Goal: Information Seeking & Learning: Learn about a topic

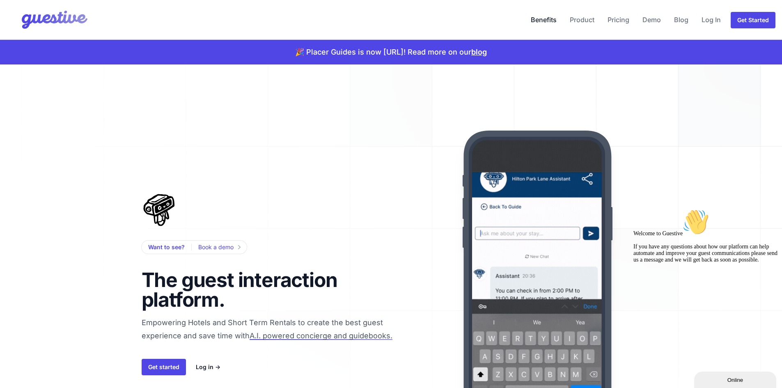
click at [545, 21] on link "Benefits" at bounding box center [544, 20] width 32 height 20
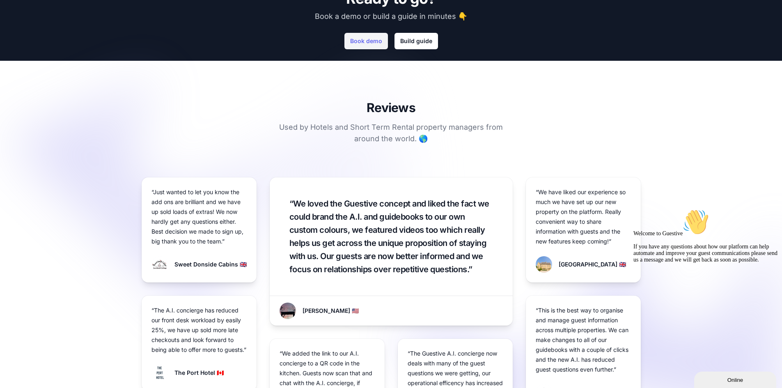
scroll to position [735, 0]
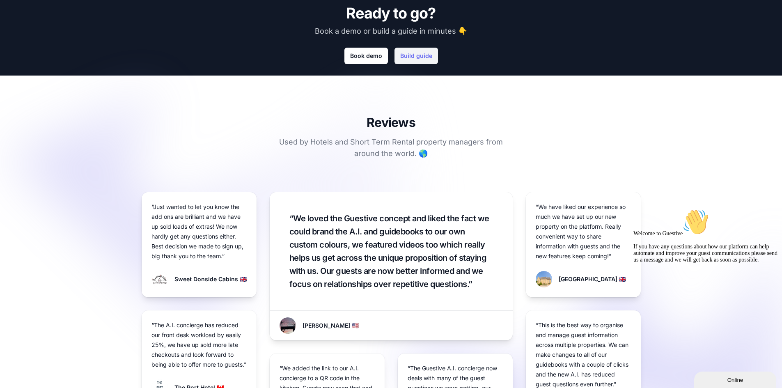
click at [425, 53] on link "Build guide" at bounding box center [417, 56] width 44 height 16
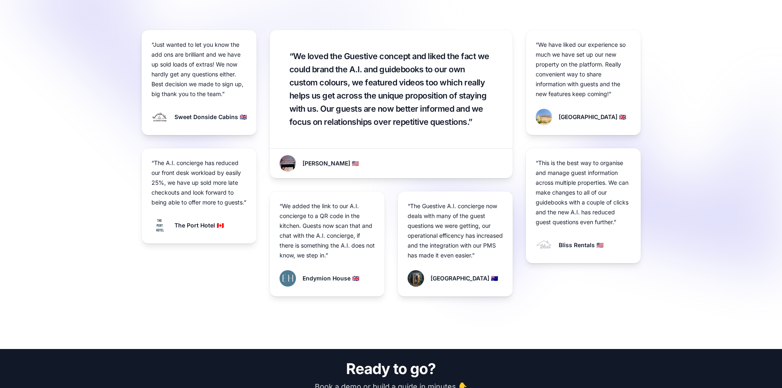
scroll to position [899, 0]
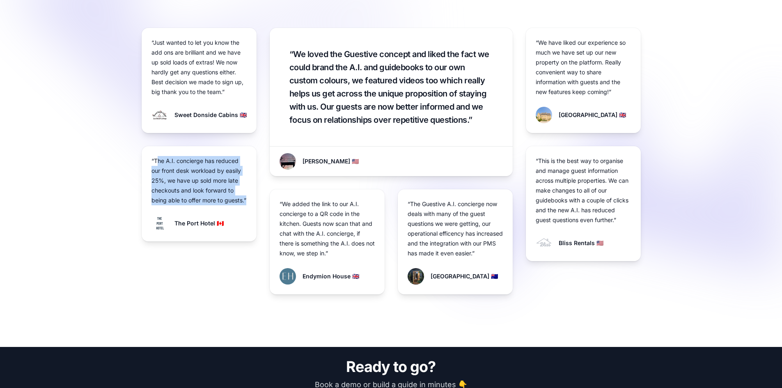
drag, startPoint x: 156, startPoint y: 161, endPoint x: 219, endPoint y: 209, distance: 78.5
click at [219, 205] on p "“The A.I. concierge has reduced our front desk workload by easily 25%, we have …" at bounding box center [199, 180] width 95 height 49
click at [216, 205] on p "“The A.I. concierge has reduced our front desk workload by easily 25%, we have …" at bounding box center [199, 180] width 95 height 49
click at [209, 177] on p "“The A.I. concierge has reduced our front desk workload by easily 25%, we have …" at bounding box center [199, 180] width 95 height 49
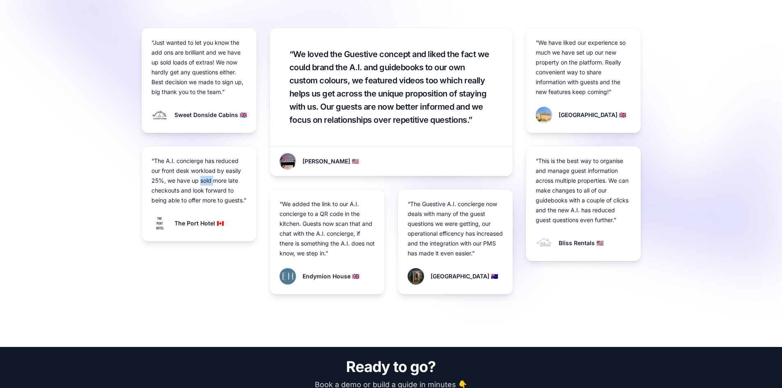
click at [209, 177] on p "“The A.I. concierge has reduced our front desk workload by easily 25%, we have …" at bounding box center [199, 180] width 95 height 49
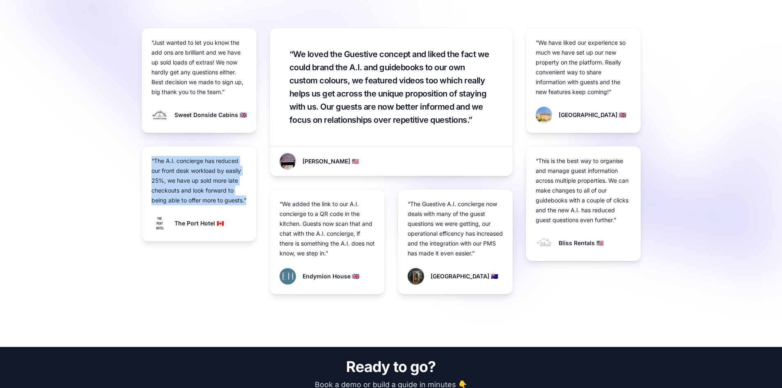
click at [209, 177] on p "“The A.I. concierge has reduced our front desk workload by easily 25%, we have …" at bounding box center [199, 180] width 95 height 49
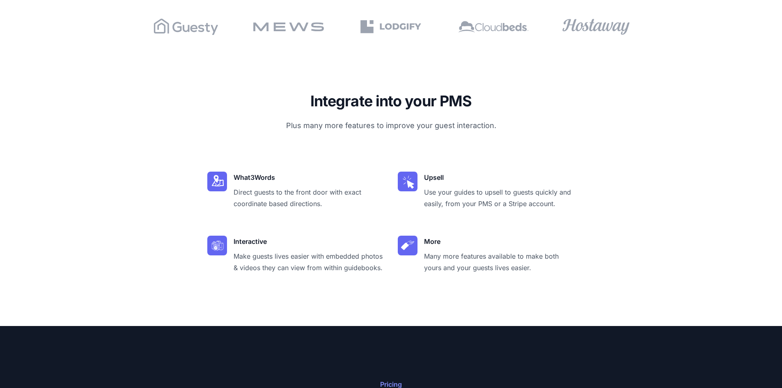
scroll to position [2090, 0]
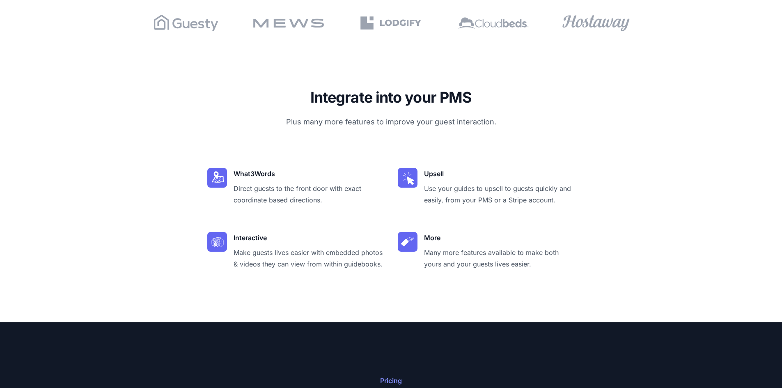
drag, startPoint x: 353, startPoint y: 96, endPoint x: 542, endPoint y: 128, distance: 191.7
click at [544, 129] on div "Integrate into your PMS Plus many more features to improve your guest interacti…" at bounding box center [392, 179] width 526 height 181
click at [542, 128] on div "Integrate into your PMS Plus many more features to improve your guest interacti…" at bounding box center [392, 179] width 526 height 181
drag, startPoint x: 237, startPoint y: 138, endPoint x: 355, endPoint y: 204, distance: 135.7
click at [355, 204] on div "Integrate into your PMS Plus many more features to improve your guest interacti…" at bounding box center [392, 179] width 526 height 181
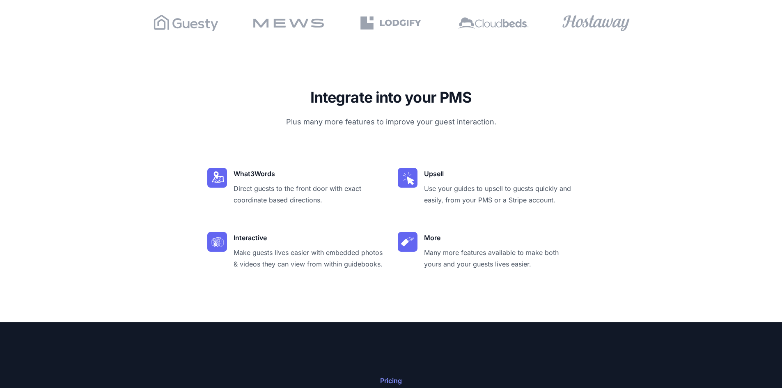
click at [355, 204] on dd "Direct guests to the front door with exact coordinate based directions." at bounding box center [309, 194] width 151 height 23
click at [309, 192] on dd "Direct guests to the front door with exact coordinate based directions." at bounding box center [309, 194] width 151 height 23
click at [319, 188] on dd "Direct guests to the front door with exact coordinate based directions." at bounding box center [309, 194] width 151 height 23
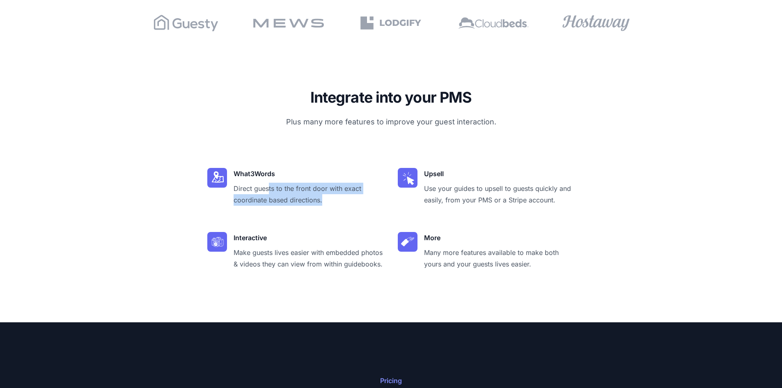
drag, startPoint x: 314, startPoint y: 196, endPoint x: 347, endPoint y: 205, distance: 34.5
click at [347, 205] on dd "Direct guests to the front door with exact coordinate based directions." at bounding box center [309, 194] width 151 height 23
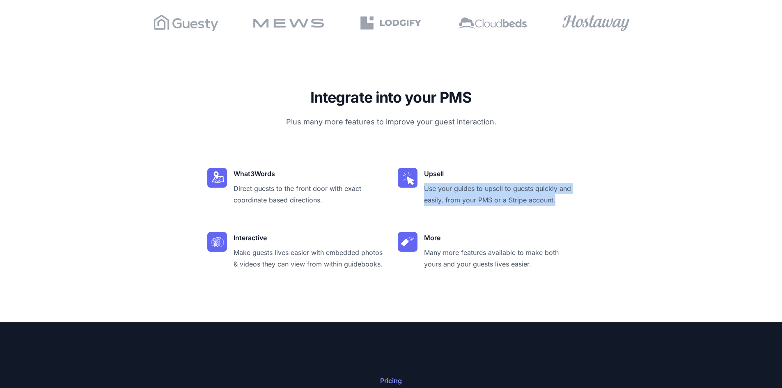
drag, startPoint x: 441, startPoint y: 188, endPoint x: 583, endPoint y: 211, distance: 143.0
click at [583, 211] on div "Integrate into your PMS Plus many more features to improve your guest interacti…" at bounding box center [392, 179] width 526 height 181
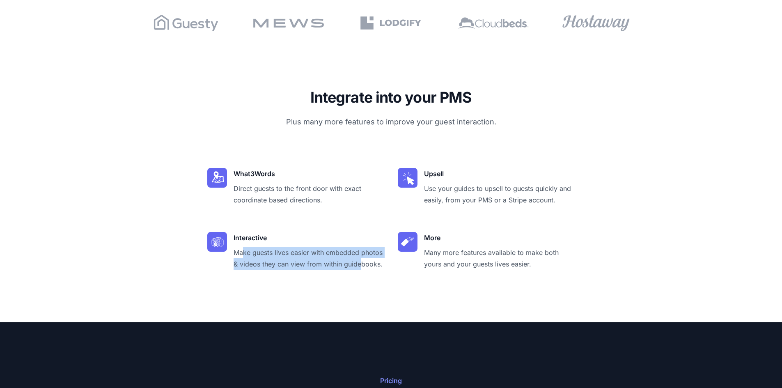
drag, startPoint x: 245, startPoint y: 251, endPoint x: 361, endPoint y: 262, distance: 116.4
click at [361, 262] on dd "Make guests lives easier with embedded photos & videos they can view from withi…" at bounding box center [309, 258] width 151 height 23
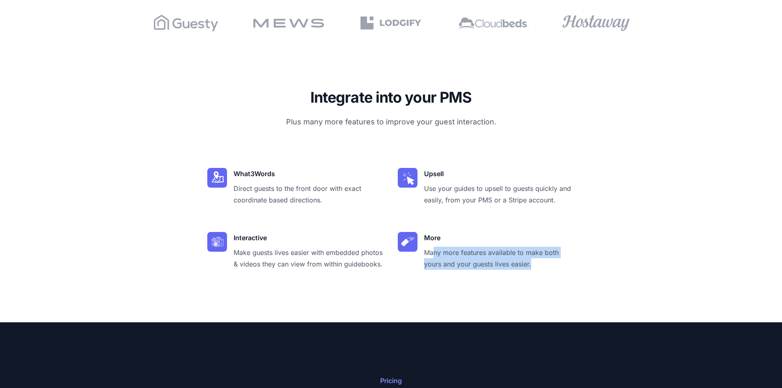
drag, startPoint x: 533, startPoint y: 249, endPoint x: 580, endPoint y: 262, distance: 49.0
click at [580, 262] on div "Integrate into your PMS Plus many more features to improve your guest interacti…" at bounding box center [392, 179] width 526 height 181
drag, startPoint x: 553, startPoint y: 263, endPoint x: 490, endPoint y: 262, distance: 62.8
click at [490, 262] on dd "Many more features available to make both yours and your guests lives easier." at bounding box center [499, 258] width 151 height 23
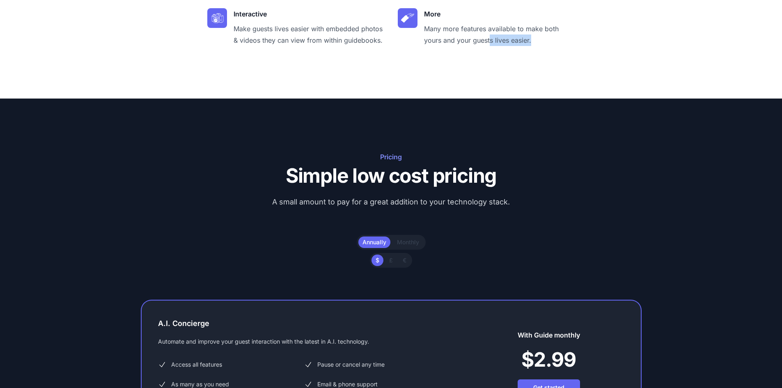
scroll to position [2419, 0]
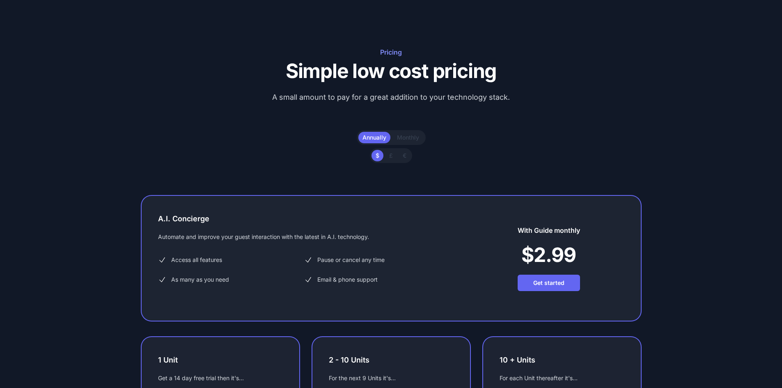
click at [409, 134] on span "Monthly" at bounding box center [408, 137] width 22 height 7
click at [397, 133] on input "Monthly" at bounding box center [397, 133] width 0 height 0
click at [409, 134] on span "Monthly" at bounding box center [408, 137] width 22 height 7
click at [397, 133] on input "Monthly" at bounding box center [397, 133] width 0 height 0
radio input "true"
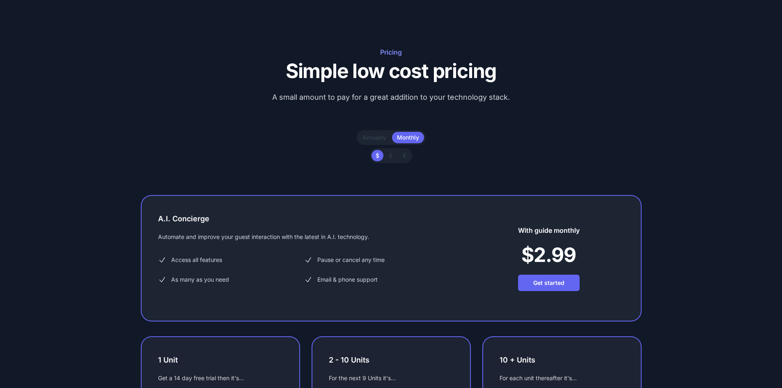
click at [367, 139] on span "Annually" at bounding box center [375, 137] width 24 height 7
click at [363, 133] on input "Annually" at bounding box center [362, 133] width 0 height 0
click at [404, 136] on span "Monthly" at bounding box center [408, 137] width 22 height 7
click at [397, 133] on input "Monthly" at bounding box center [397, 133] width 0 height 0
click at [371, 141] on label "Annually" at bounding box center [374, 137] width 32 height 11
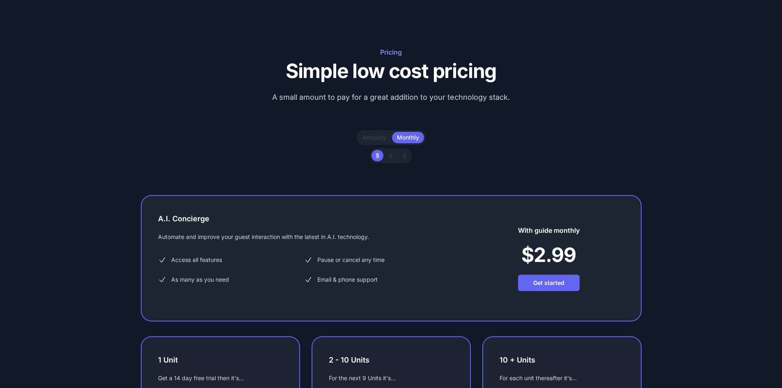
click at [363, 133] on input "Annually" at bounding box center [362, 133] width 0 height 0
radio input "true"
click at [393, 138] on label "Monthly" at bounding box center [408, 137] width 32 height 11
click at [397, 133] on input "Monthly" at bounding box center [397, 133] width 0 height 0
click at [391, 157] on span "£" at bounding box center [391, 155] width 4 height 7
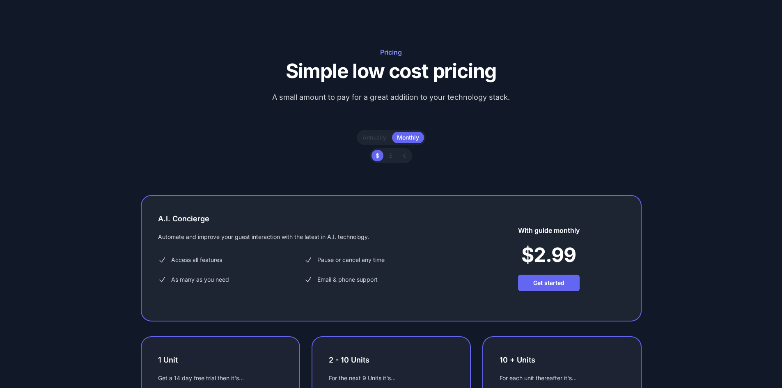
click at [389, 152] on input "£" at bounding box center [389, 151] width 0 height 0
radio input "true"
click at [408, 156] on label "€" at bounding box center [405, 155] width 12 height 11
click at [403, 152] on input "€" at bounding box center [402, 151] width 0 height 0
radio input "true"
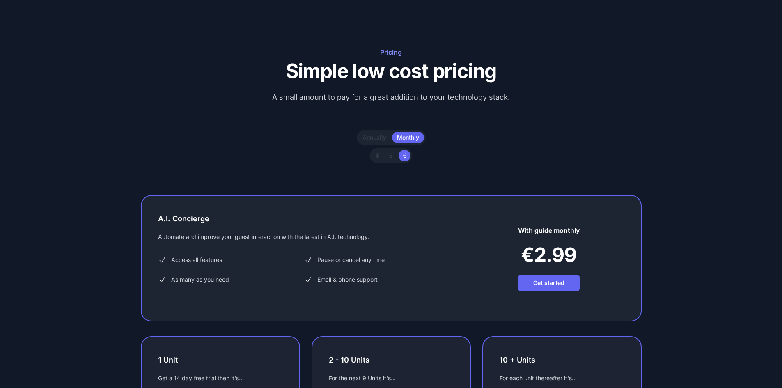
click at [391, 160] on label "£" at bounding box center [391, 155] width 12 height 11
click at [389, 152] on input "£" at bounding box center [389, 151] width 0 height 0
radio input "true"
click at [378, 160] on label "$" at bounding box center [378, 155] width 12 height 11
click at [376, 152] on input "$" at bounding box center [375, 151] width 0 height 0
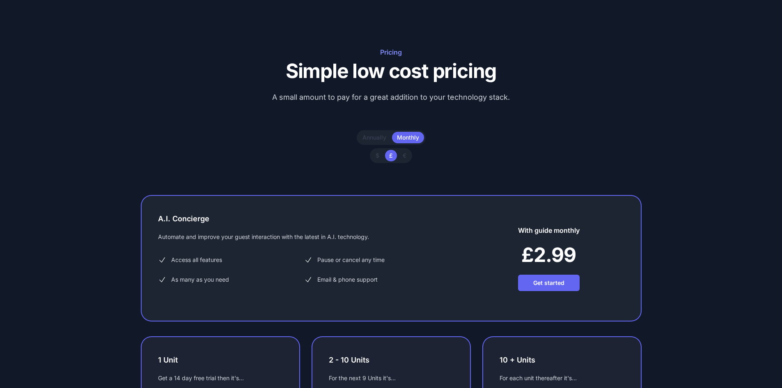
radio input "true"
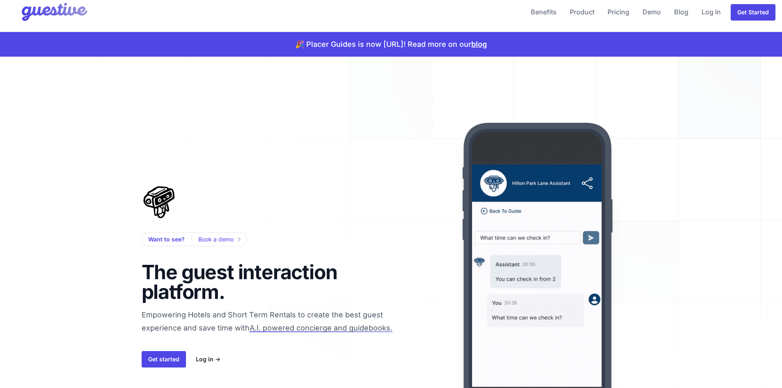
scroll to position [0, 0]
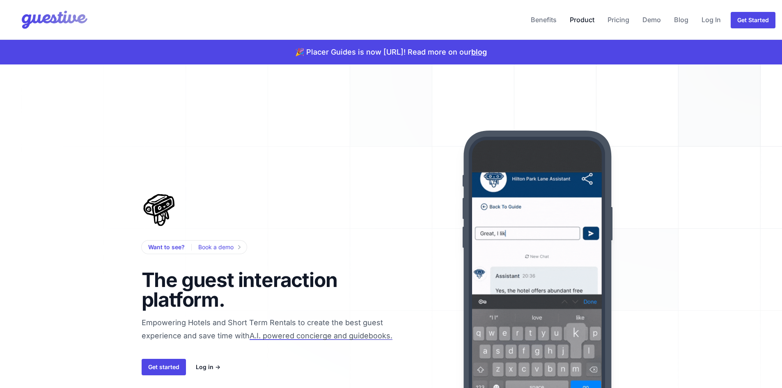
click at [578, 23] on link "Product" at bounding box center [582, 20] width 31 height 20
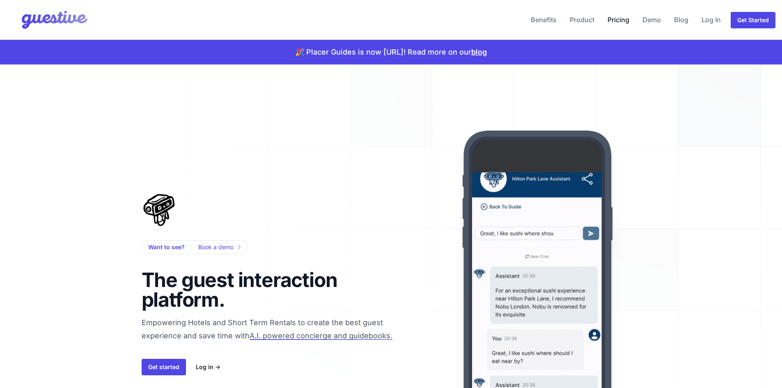
click at [622, 17] on link "Pricing" at bounding box center [618, 20] width 28 height 20
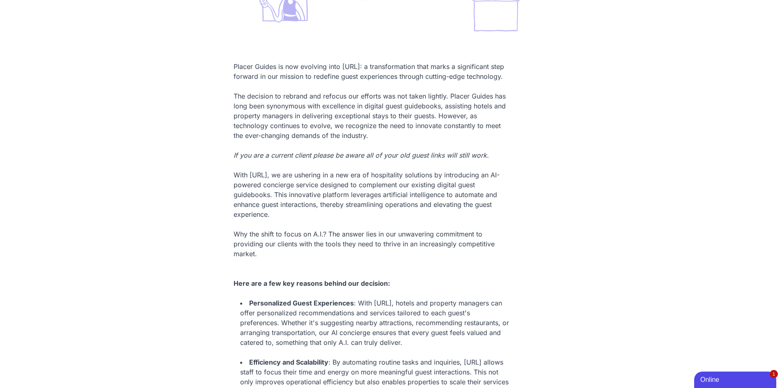
scroll to position [411, 0]
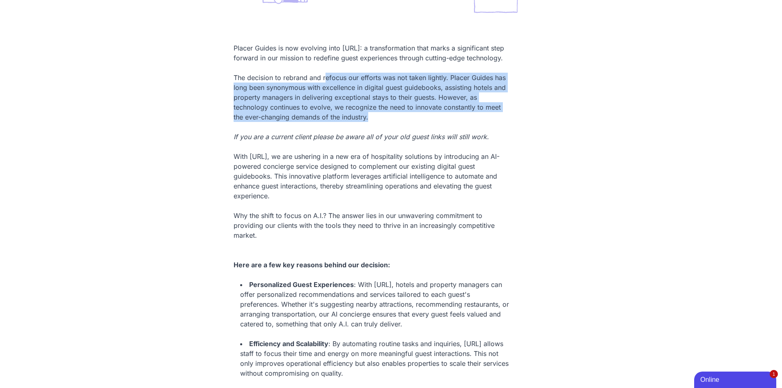
drag, startPoint x: 326, startPoint y: 86, endPoint x: 432, endPoint y: 131, distance: 115.4
click at [432, 131] on div "The decision to rebrand and refocus our efforts was not taken lightly. Placer G…" at bounding box center [372, 102] width 276 height 79
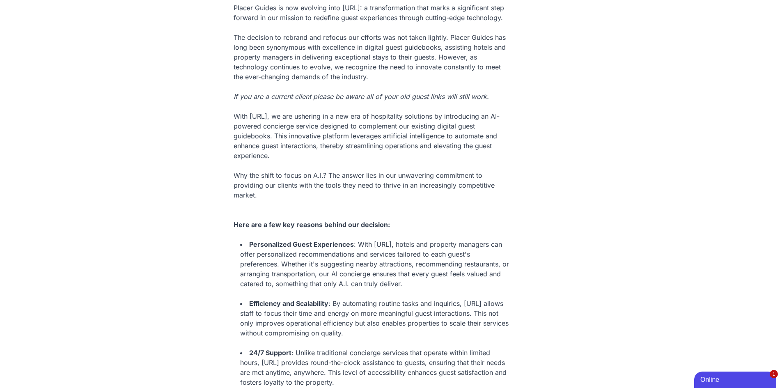
scroll to position [452, 0]
drag, startPoint x: 319, startPoint y: 106, endPoint x: 494, endPoint y: 105, distance: 174.9
click at [494, 101] on div "The decision to rebrand and refocus our efforts was not taken lightly. Placer G…" at bounding box center [372, 61] width 276 height 79
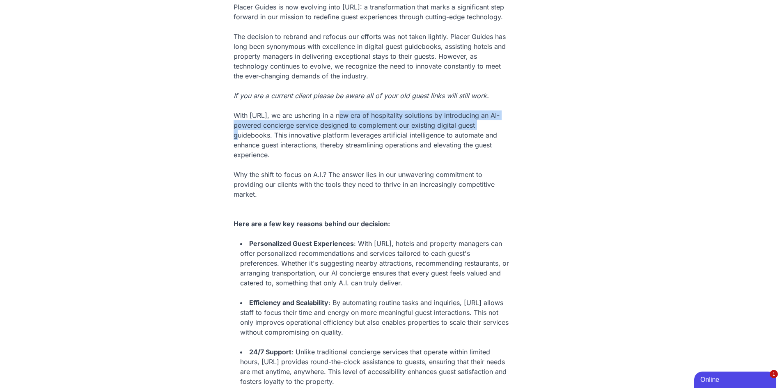
drag, startPoint x: 339, startPoint y: 121, endPoint x: 472, endPoint y: 140, distance: 134.3
click at [472, 140] on div "With [URL], we are ushering in a new era of hospitality solutions by introducin…" at bounding box center [372, 130] width 276 height 59
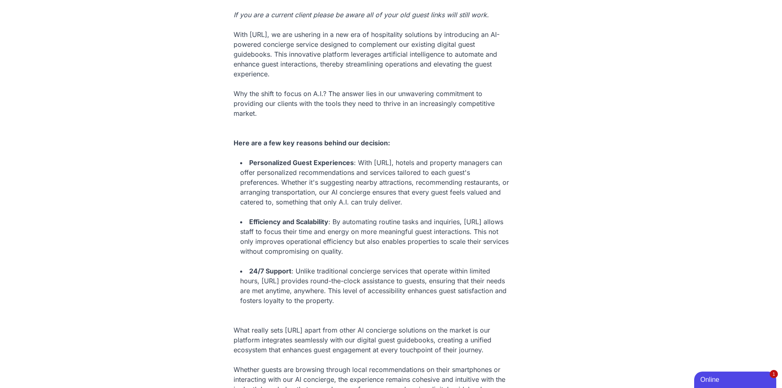
scroll to position [534, 0]
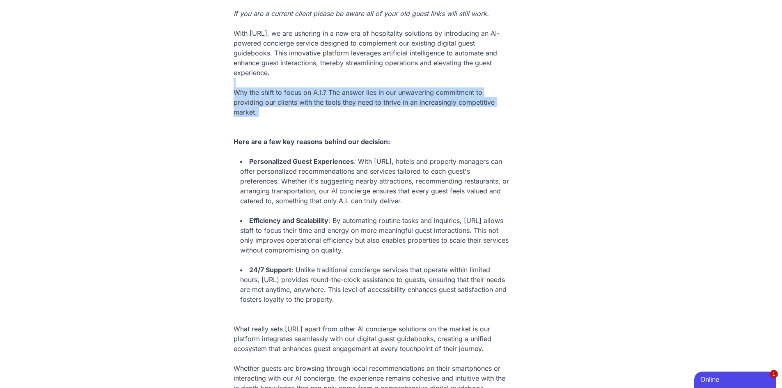
drag, startPoint x: 347, startPoint y: 96, endPoint x: 451, endPoint y: 130, distance: 109.9
click at [451, 130] on div "Why the shift to focus on A.I.? The answer lies in our unwavering commitment to…" at bounding box center [372, 117] width 276 height 79
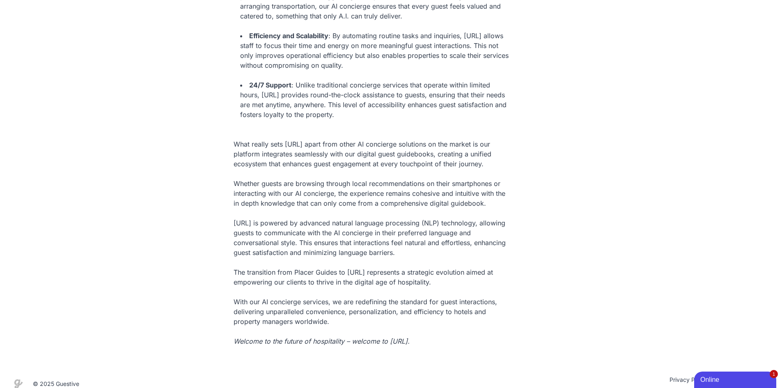
scroll to position [739, 0]
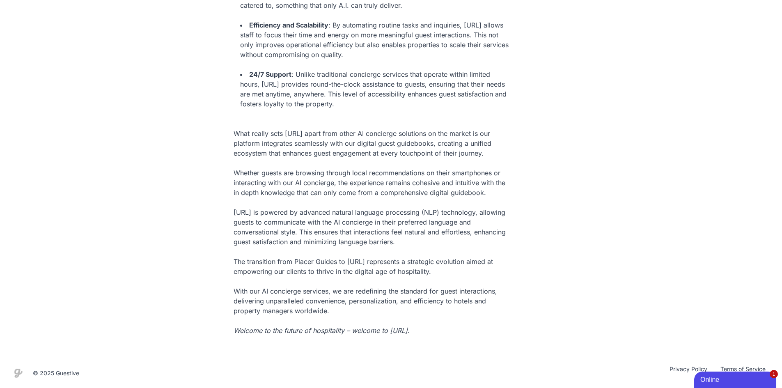
drag, startPoint x: 262, startPoint y: 133, endPoint x: 477, endPoint y: 341, distance: 299.1
click at [466, 329] on div "The transition from Placer Guides to [URL] represents a strategic evolution aim…" at bounding box center [372, 296] width 276 height 79
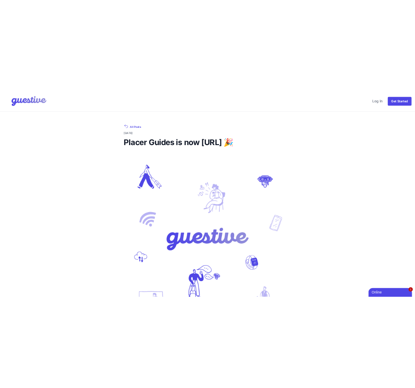
scroll to position [0, 0]
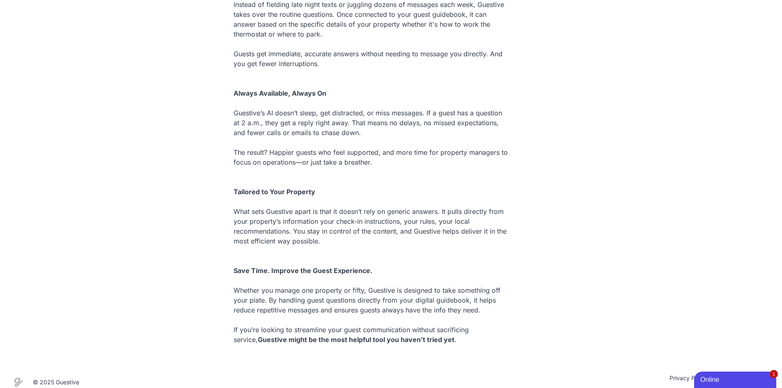
scroll to position [608, 0]
